Goal: Task Accomplishment & Management: Use online tool/utility

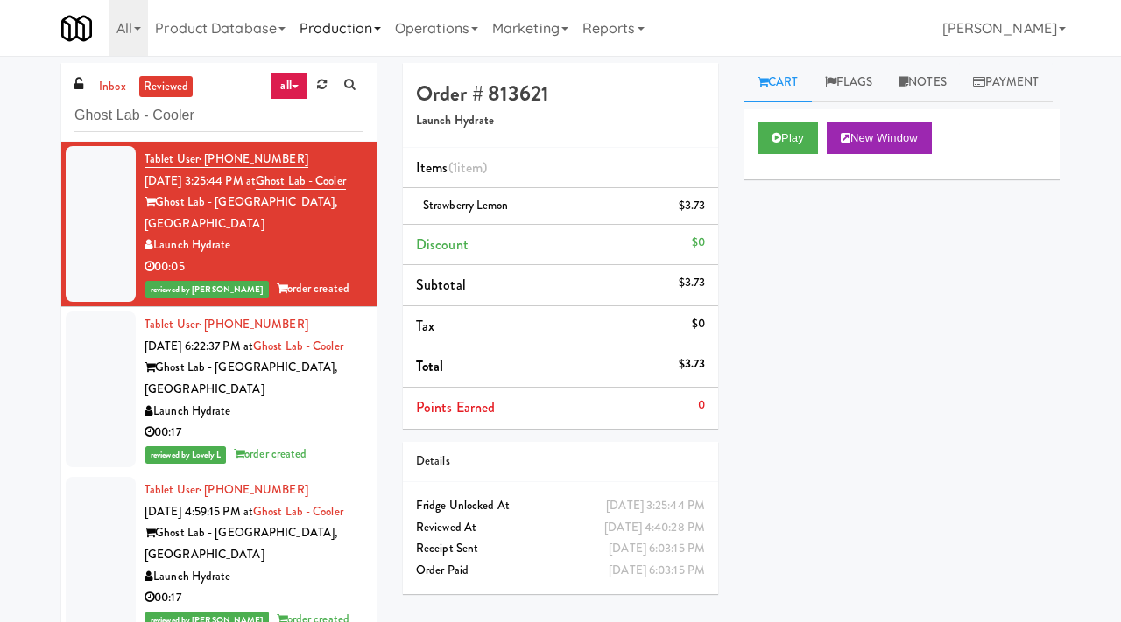
click at [329, 27] on link "Production" at bounding box center [339, 28] width 95 height 56
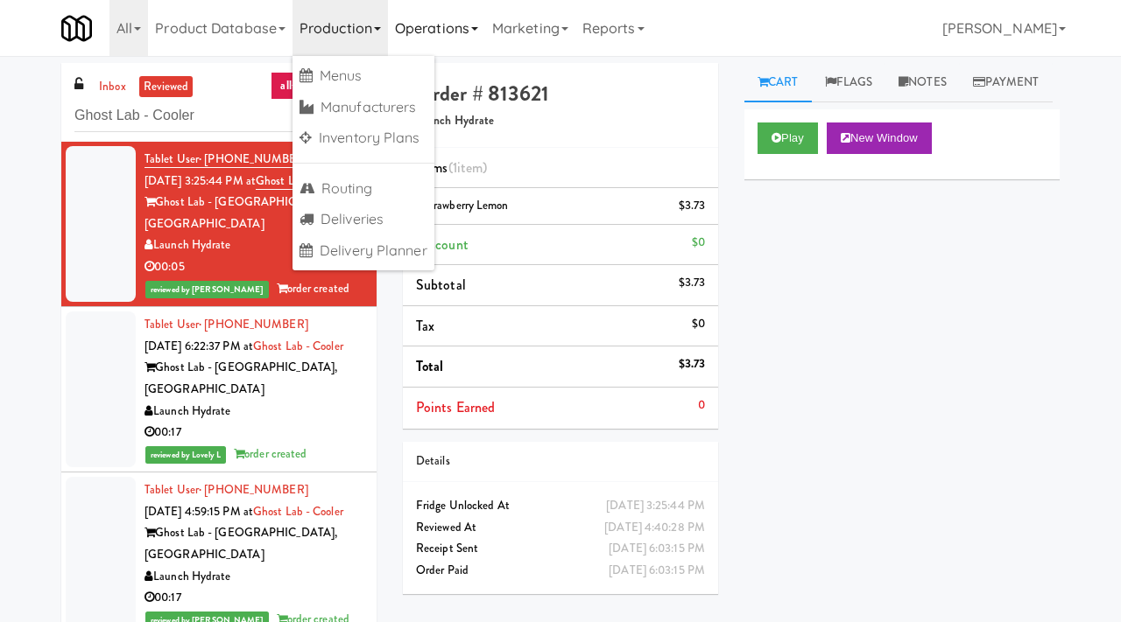
click at [459, 21] on link "Operations" at bounding box center [436, 28] width 97 height 56
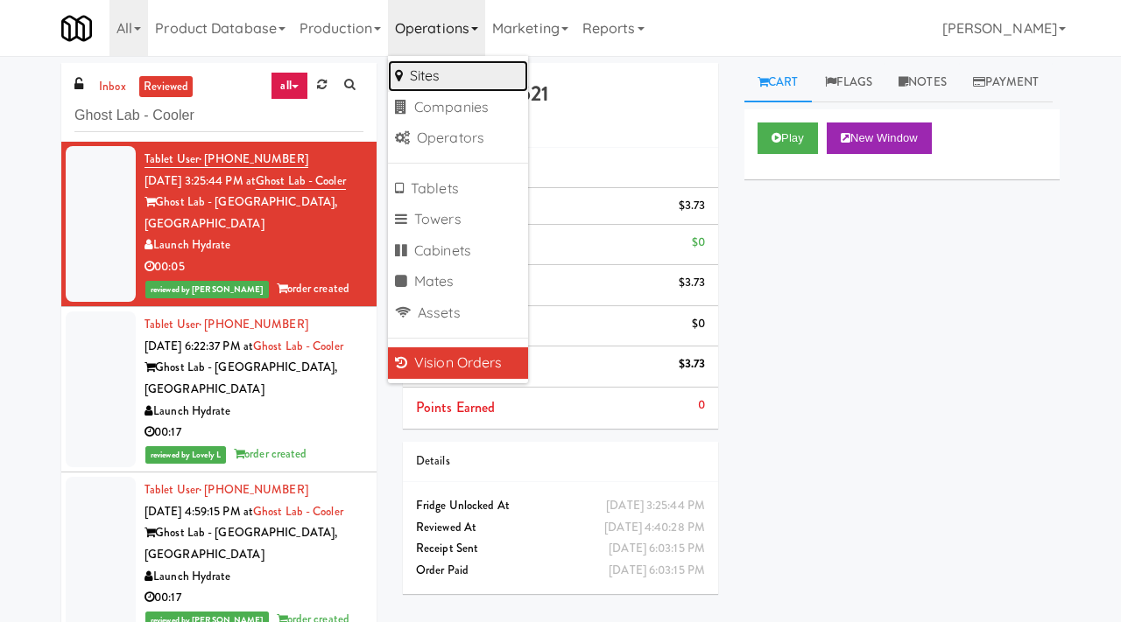
click at [451, 74] on link "Sites" at bounding box center [458, 76] width 140 height 32
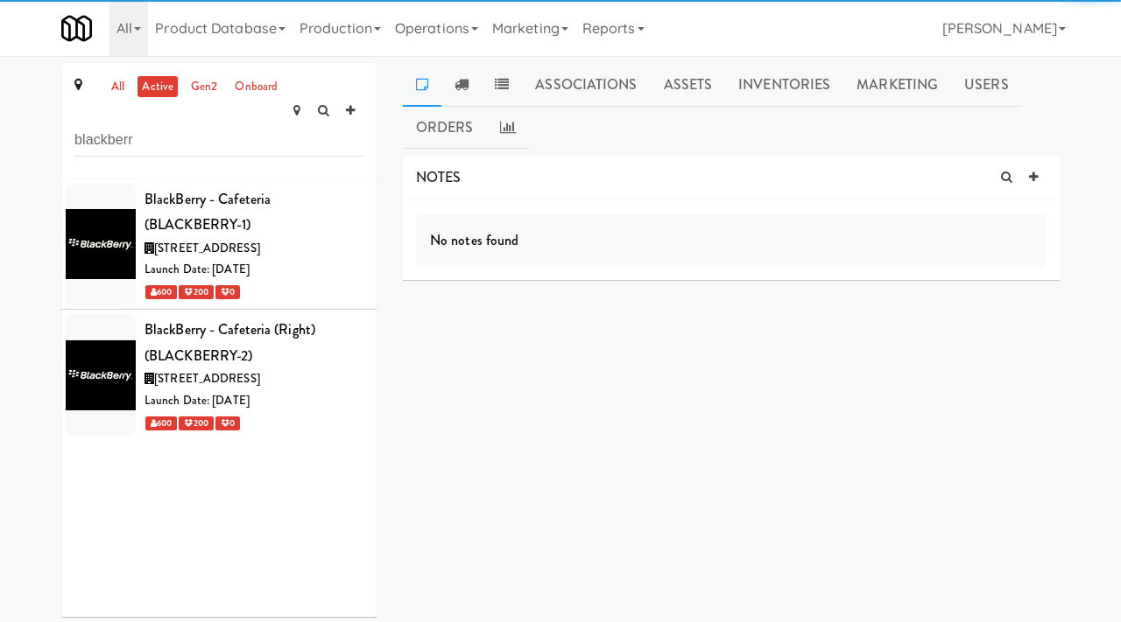
type input "blackberr"
click at [326, 179] on li "BlackBerry - Cafeteria (BLACKBERRY-1) [STREET_ADDRESS] Launch Date: [DATE] 600 …" at bounding box center [218, 244] width 315 height 131
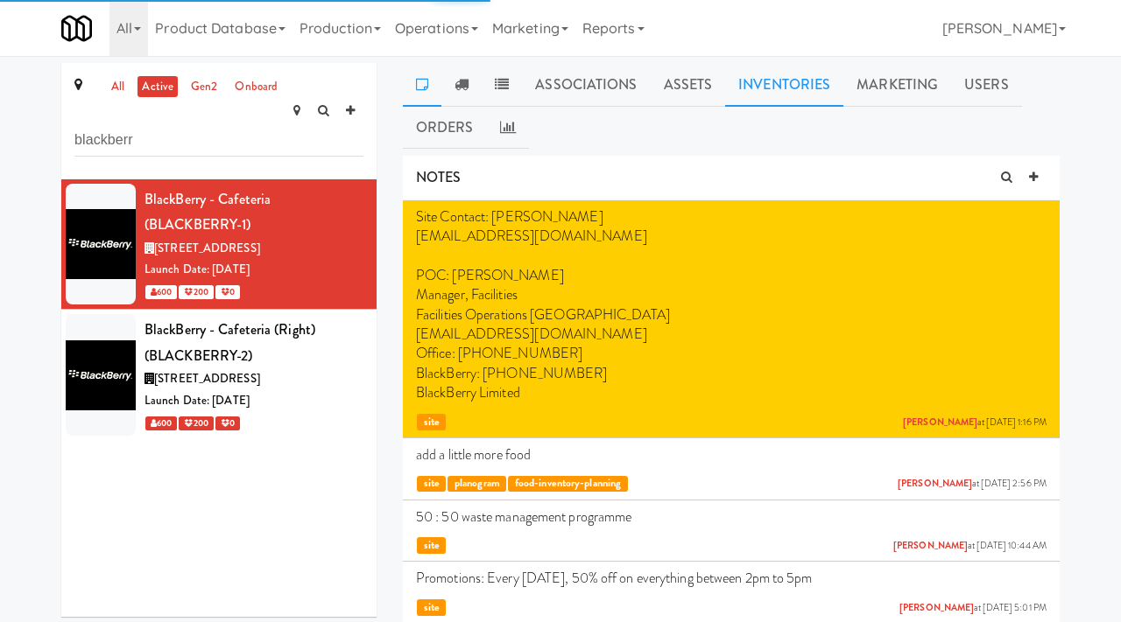
click at [758, 97] on link "Inventories" at bounding box center [784, 85] width 118 height 44
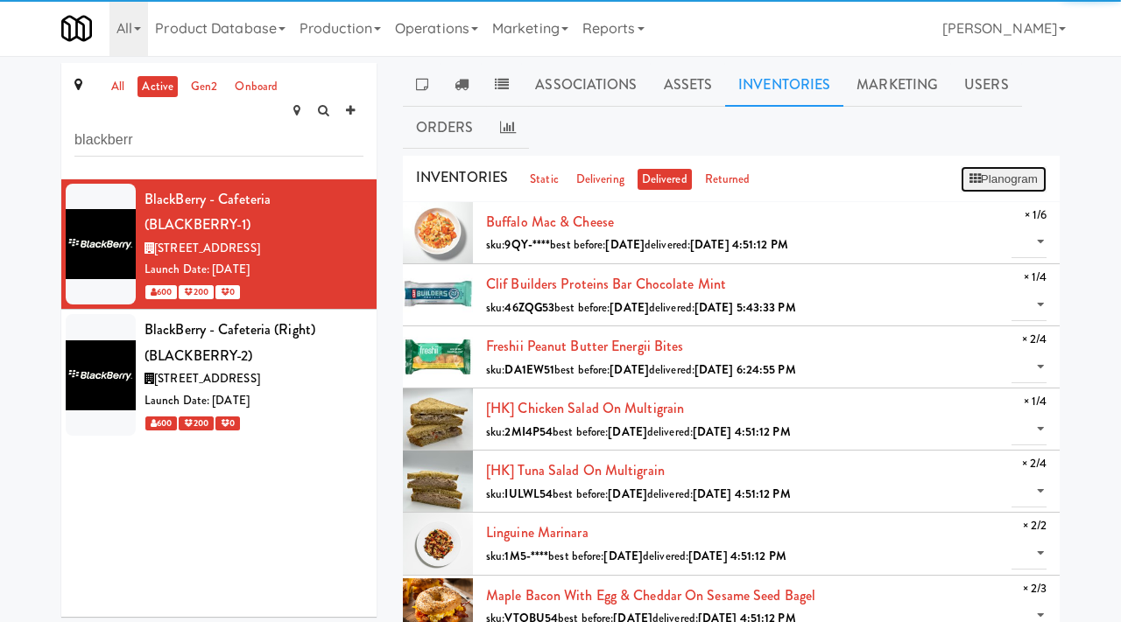
click at [997, 181] on button "Planogram" at bounding box center [1003, 179] width 86 height 26
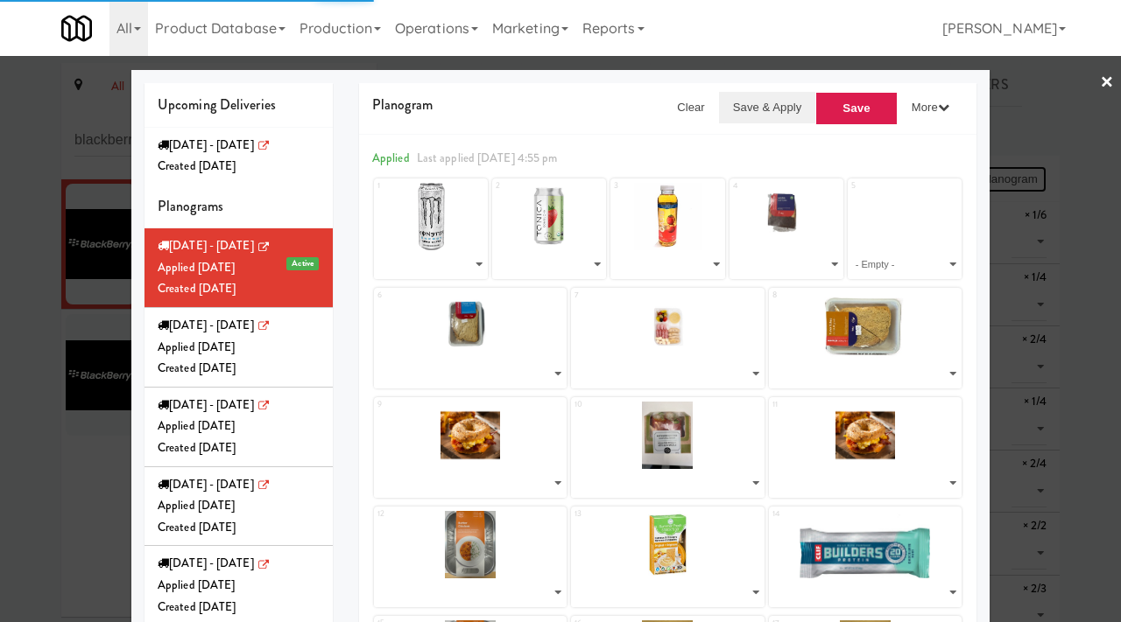
select select "number:253537"
select select "number:268385"
select select "number:268110"
select select "number:268449"
select select "number:268509"
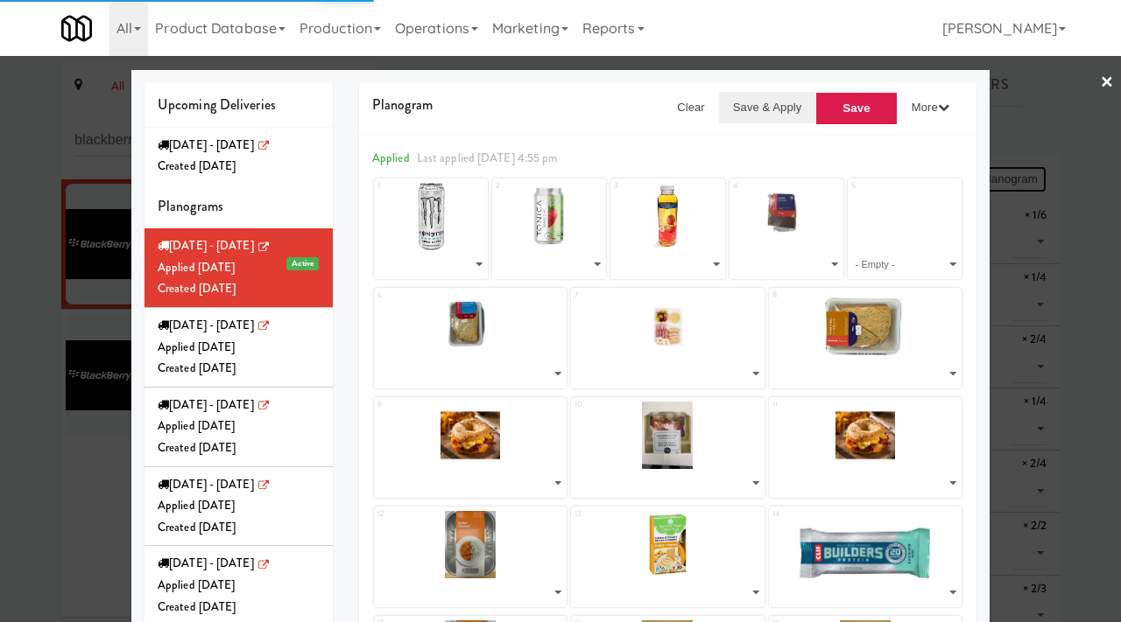
select select "number:267258"
select select "number:268563"
select select "number:267228"
select select "number:267137"
select select "number:267228"
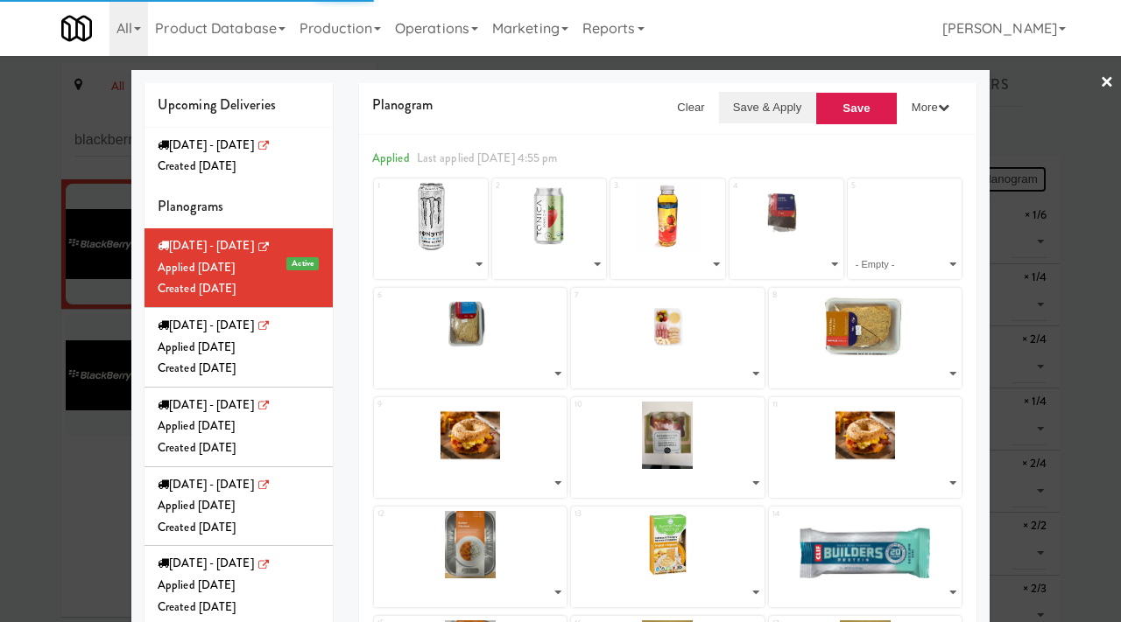
select select "number:266289"
select select "number:268318"
select select "number:264010"
select select "number:266289"
select select "number:266167"
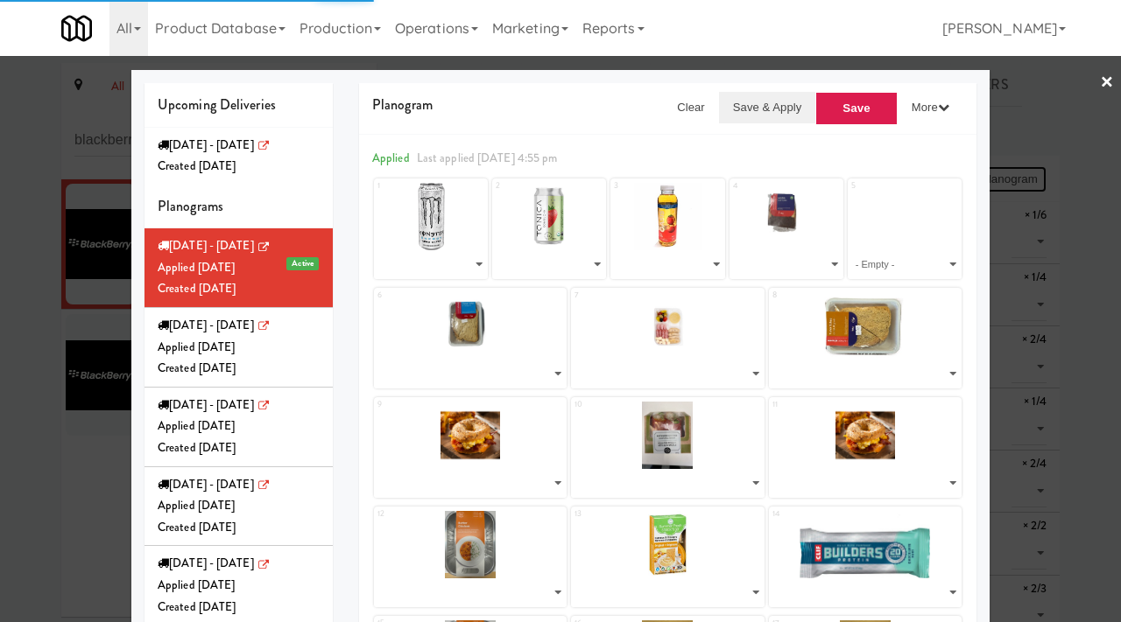
select select "number:266167"
select select "number:266228"
select select "number:266347"
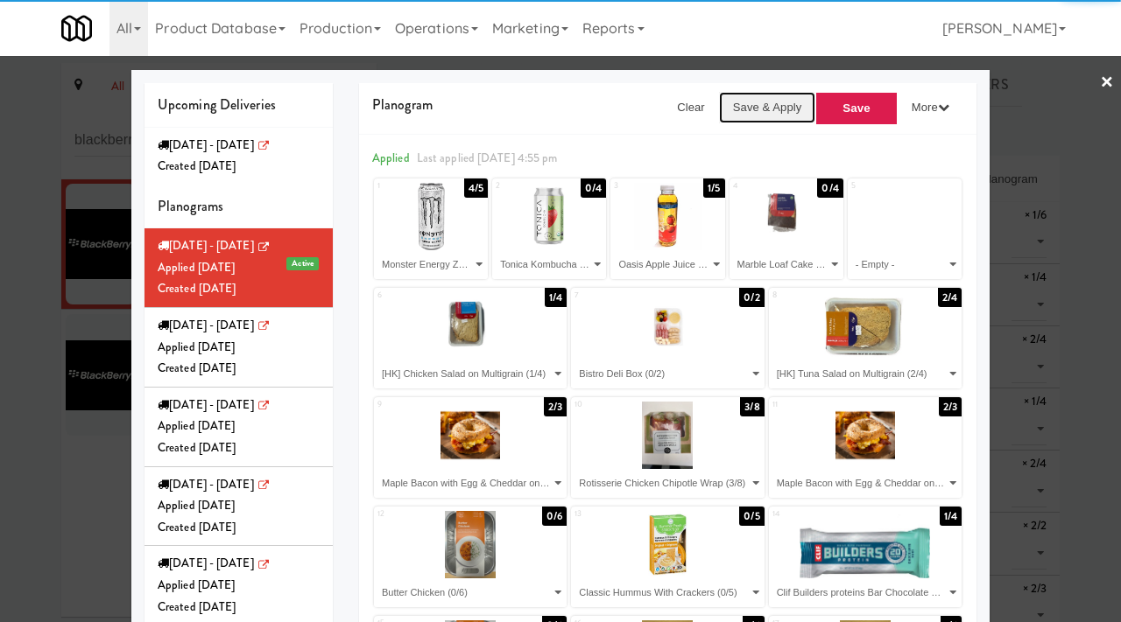
click at [782, 106] on button "Save & Apply" at bounding box center [767, 108] width 97 height 32
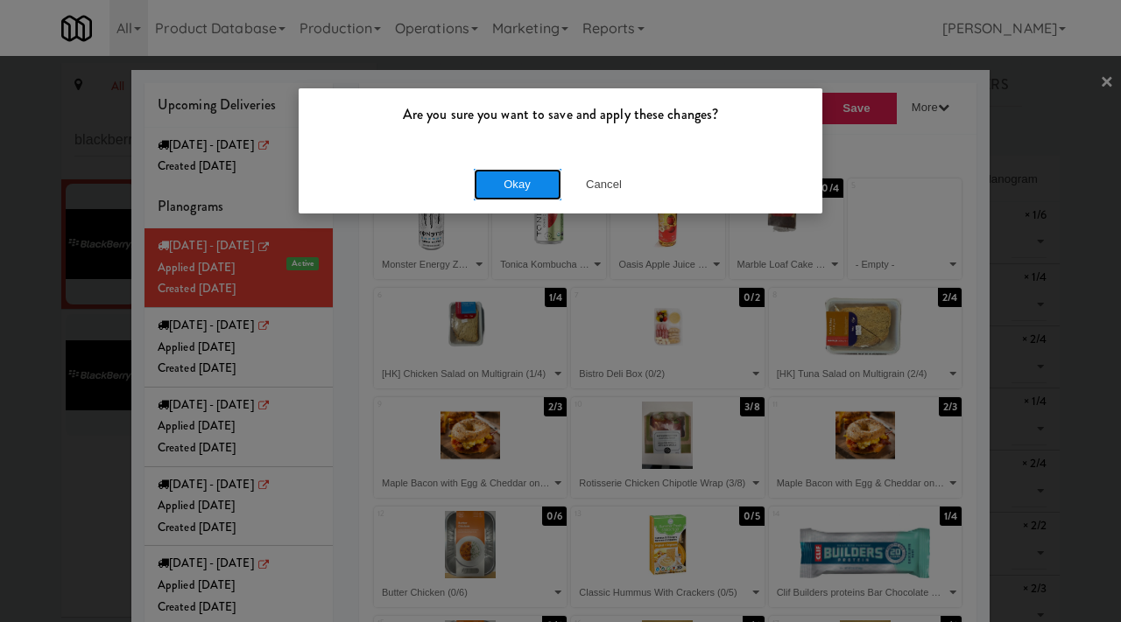
click at [548, 187] on button "Okay" at bounding box center [518, 185] width 88 height 32
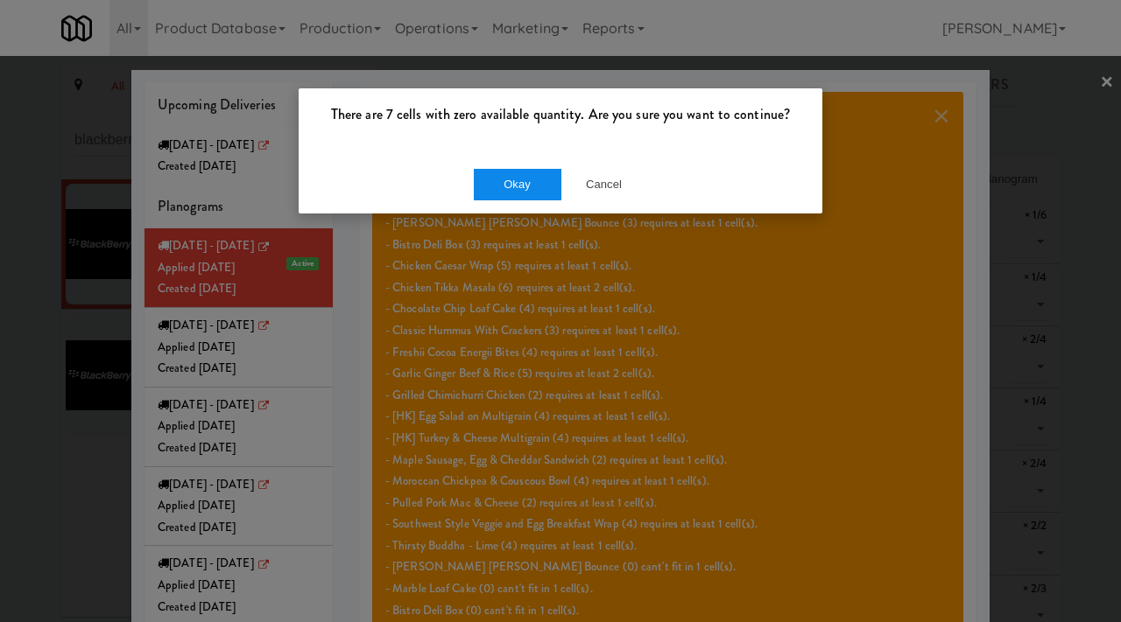
click at [548, 187] on button "Okay" at bounding box center [518, 185] width 88 height 32
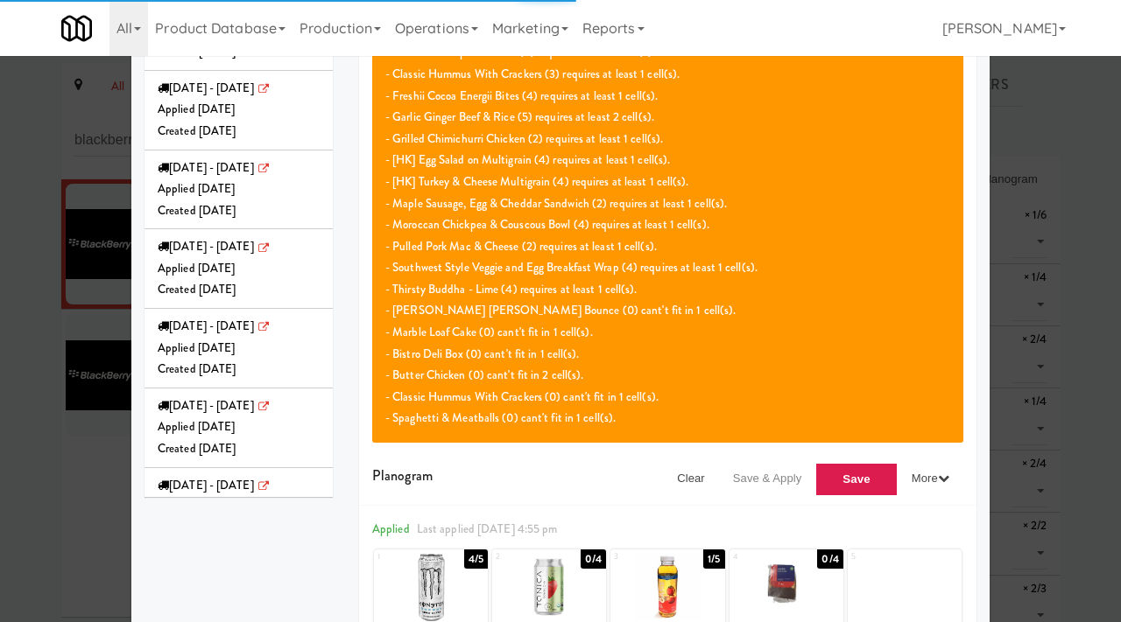
scroll to position [264, 0]
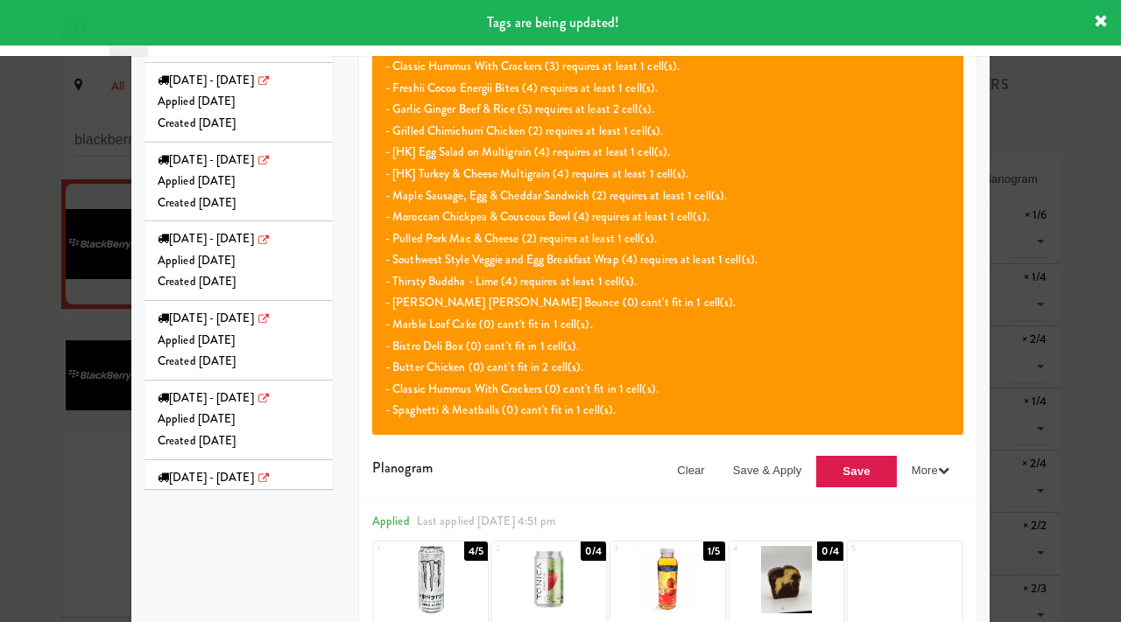
click at [82, 446] on div at bounding box center [560, 311] width 1121 height 622
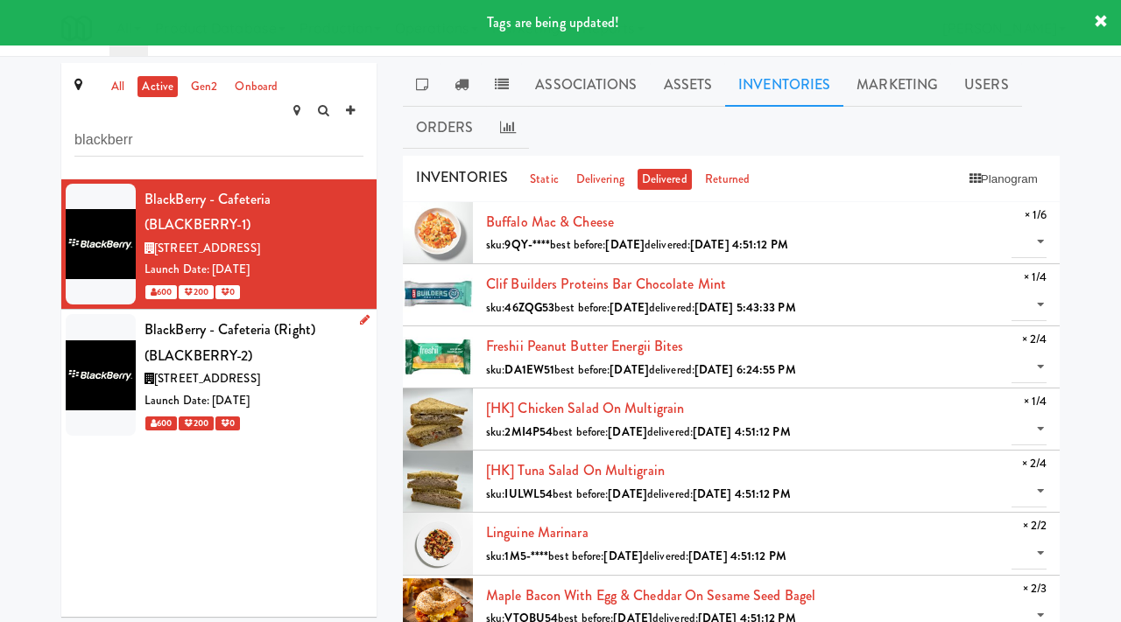
click at [301, 412] on div "600 200 0" at bounding box center [253, 423] width 219 height 22
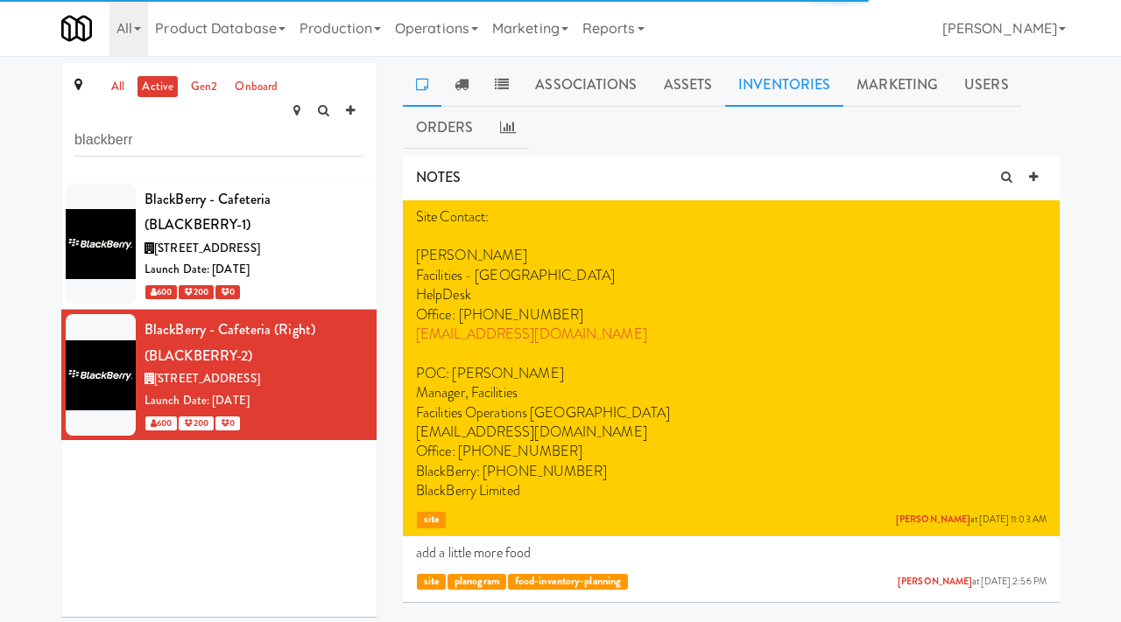
click at [785, 88] on link "Inventories" at bounding box center [784, 85] width 118 height 44
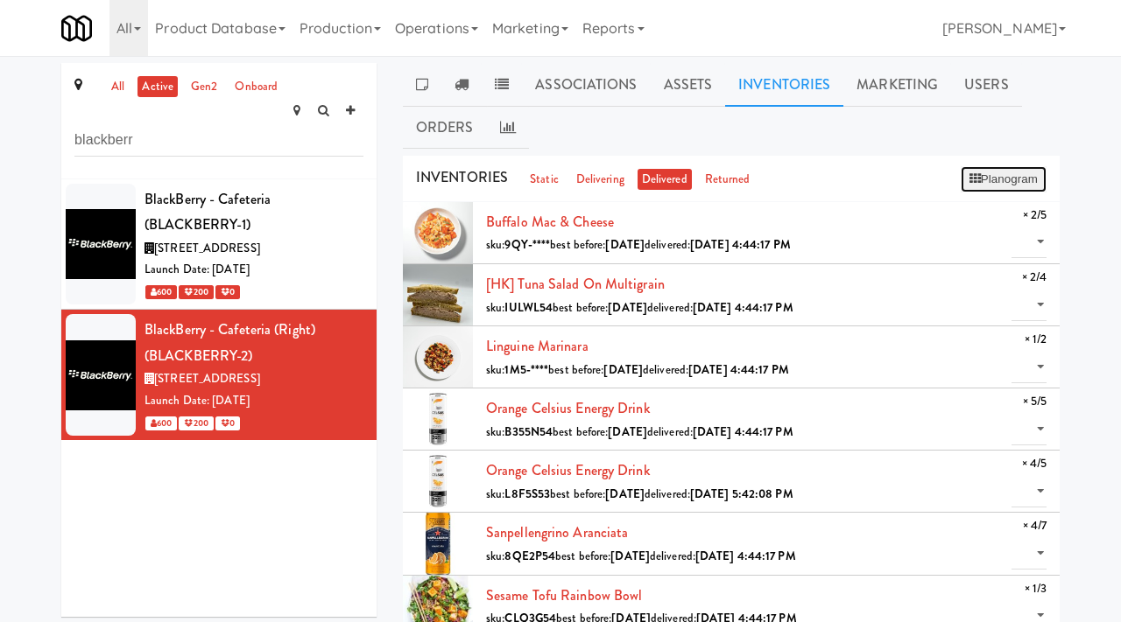
click at [979, 178] on button "Planogram" at bounding box center [1003, 179] width 86 height 26
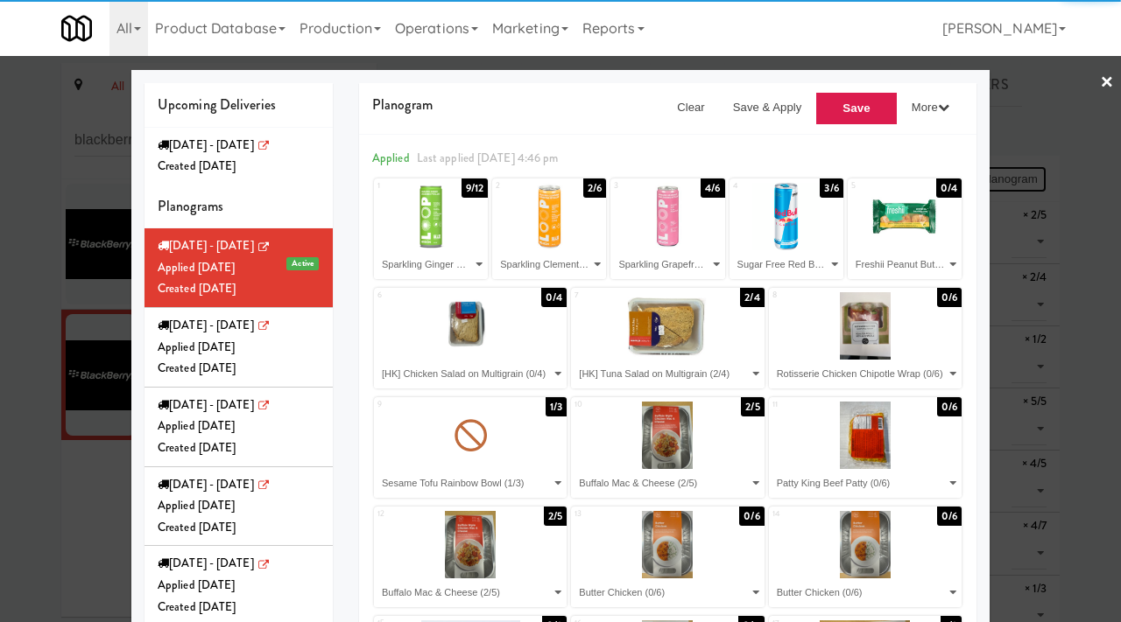
select select "number:195933"
select select "number:238536"
select select "number:238564"
select select "number:260598"
select select "number:268384"
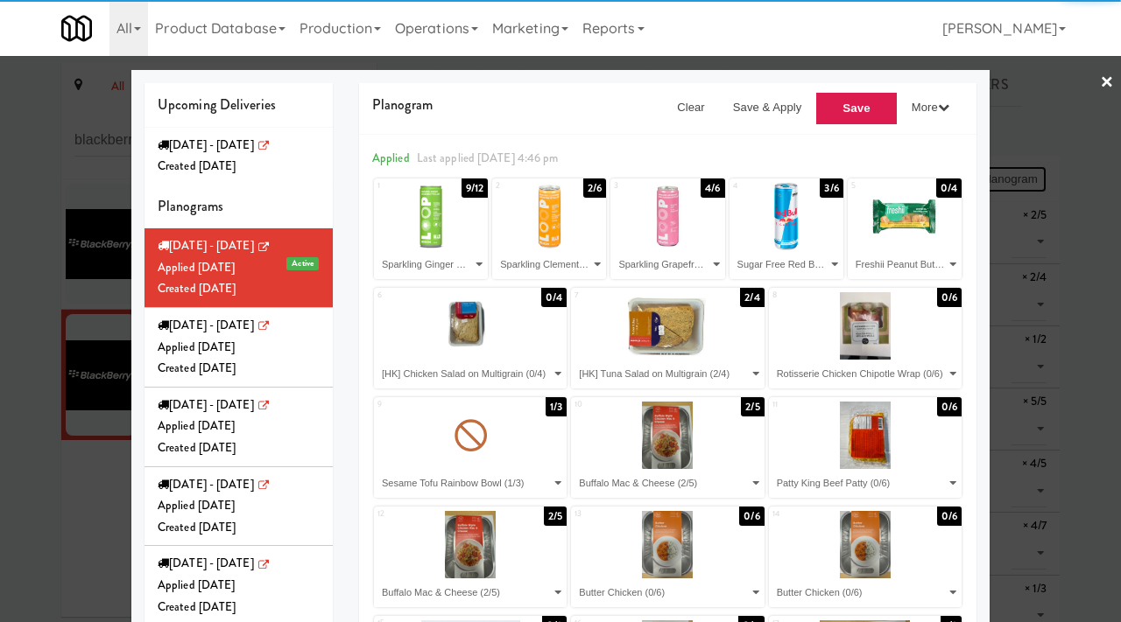
select select "number:268448"
select select "number:268317"
select select "number:267136"
select select "number:267187"
select select "number:266166"
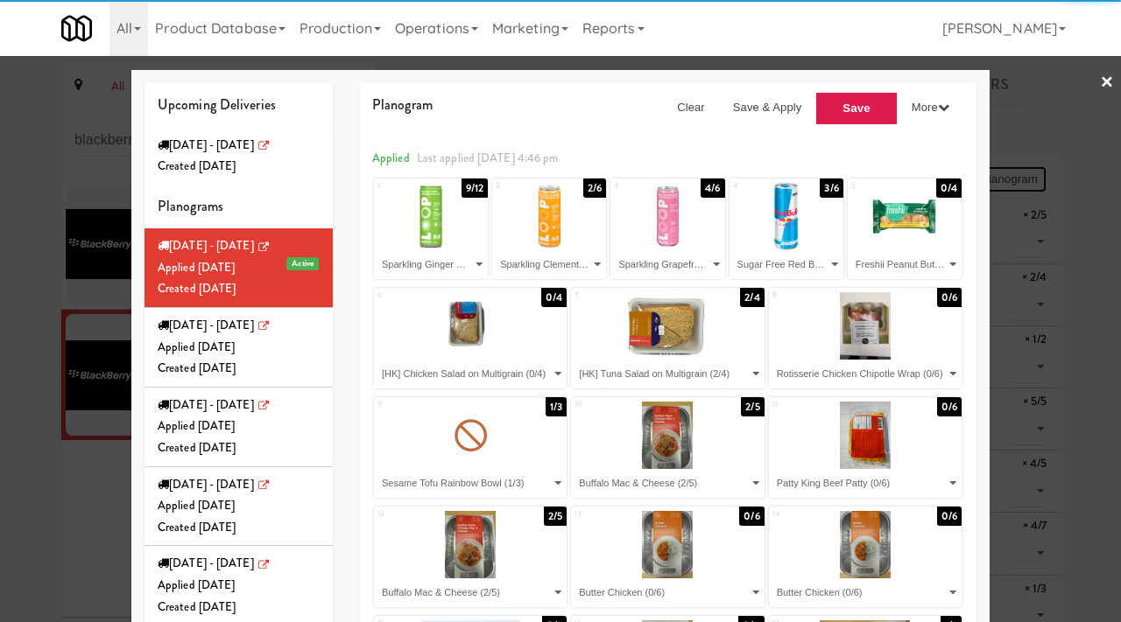
select select "number:264397"
select select "number:266166"
select select "number:266288"
select select "number:266227"
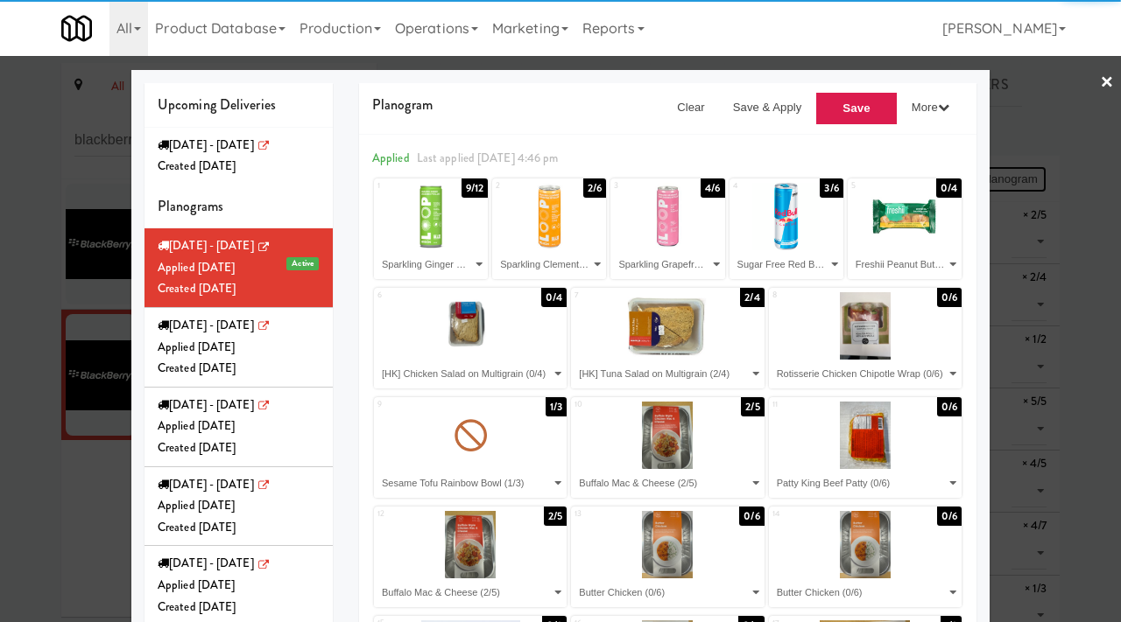
select select "number:266346"
select select "number:266391"
select select "number:268109"
select select "number:268162"
select select "number:266391"
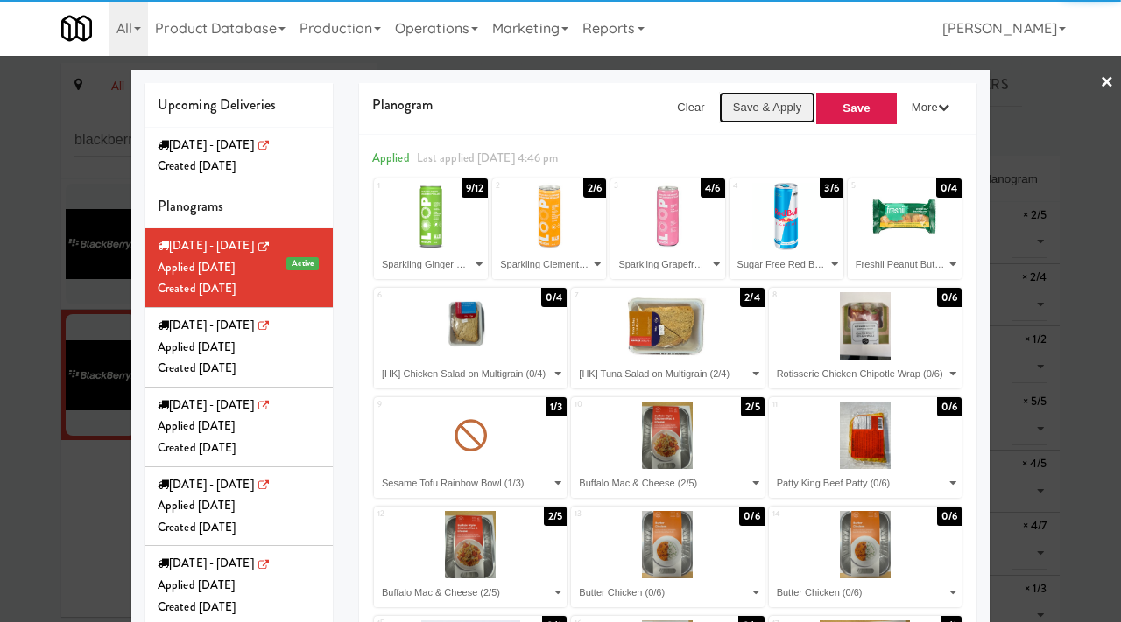
click at [769, 96] on button "Save & Apply" at bounding box center [767, 108] width 97 height 32
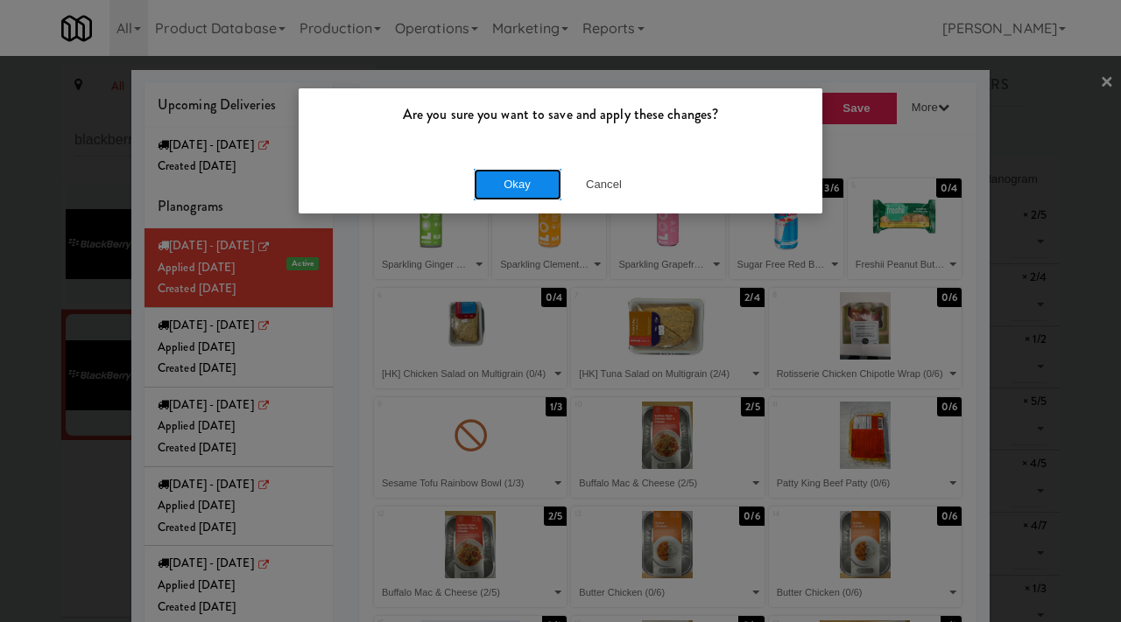
click at [549, 172] on button "Okay" at bounding box center [518, 185] width 88 height 32
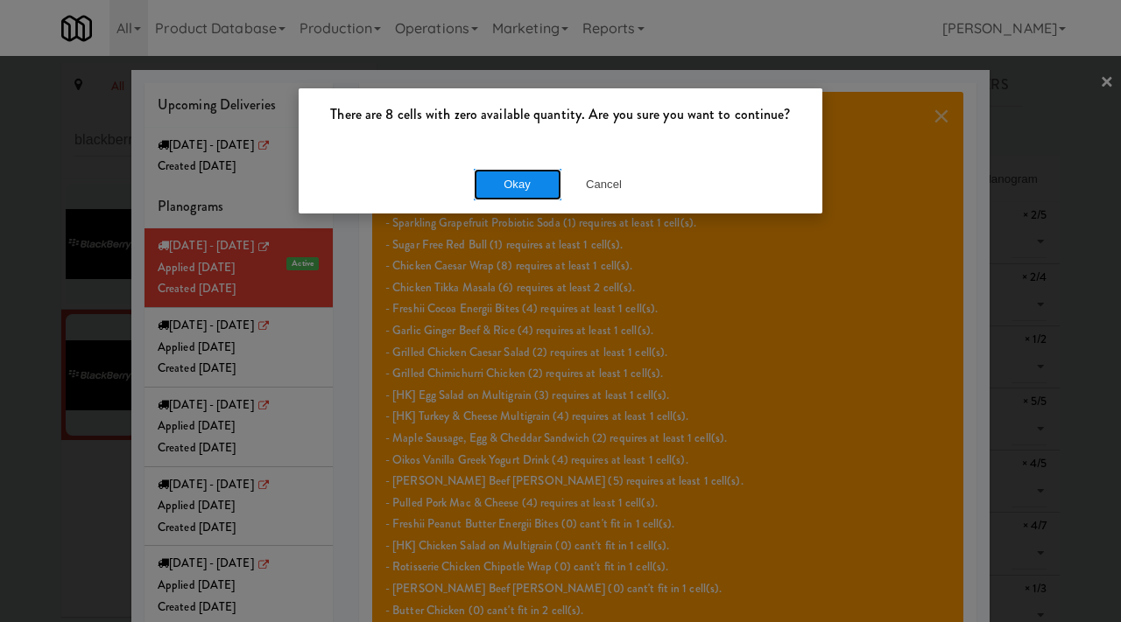
click at [520, 183] on button "Okay" at bounding box center [518, 185] width 88 height 32
